Goal: Check status: Check status

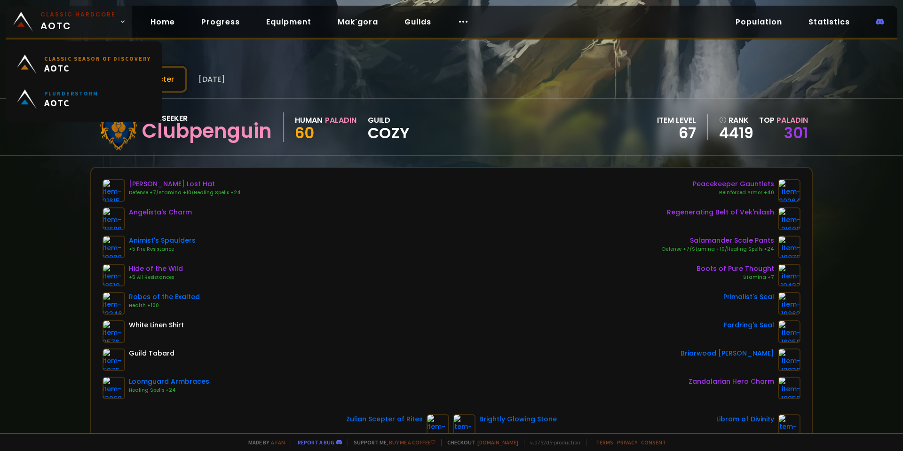
click at [72, 17] on small "Classic Hardcore" at bounding box center [77, 14] width 75 height 8
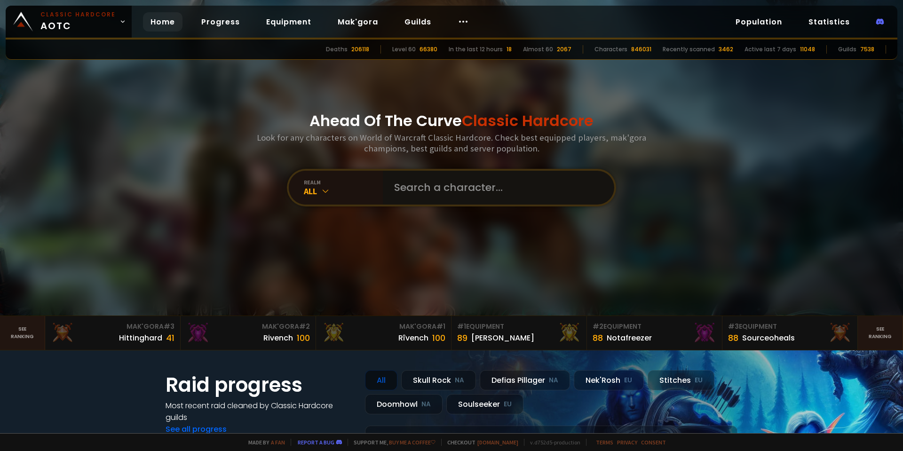
click at [447, 174] on input "text" at bounding box center [496, 188] width 215 height 34
type input "uffe"
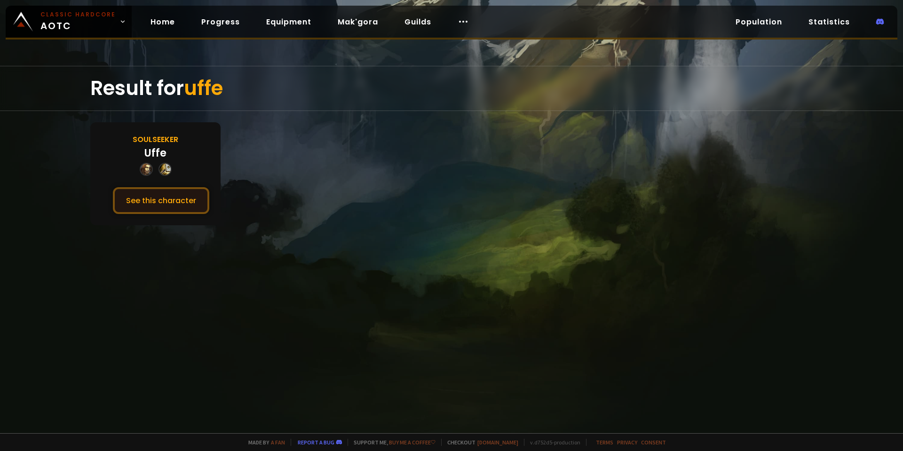
click at [174, 206] on button "See this character" at bounding box center [161, 200] width 96 height 27
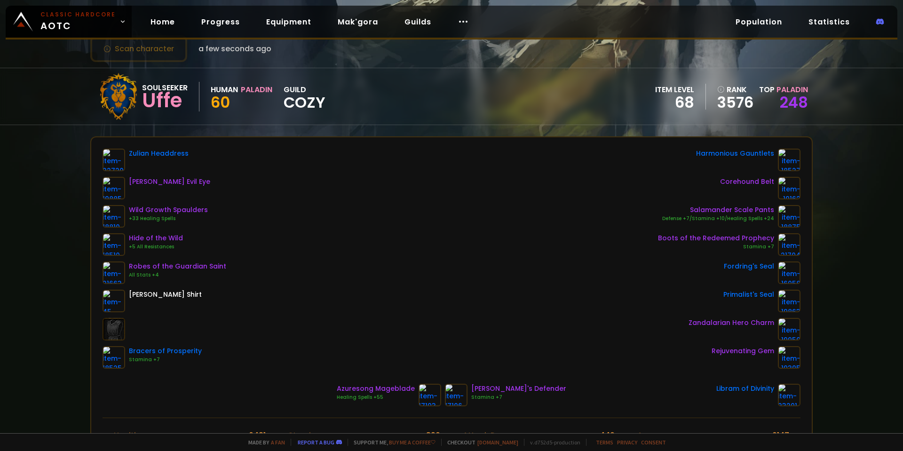
scroll to position [47, 0]
